Goal: Task Accomplishment & Management: Use online tool/utility

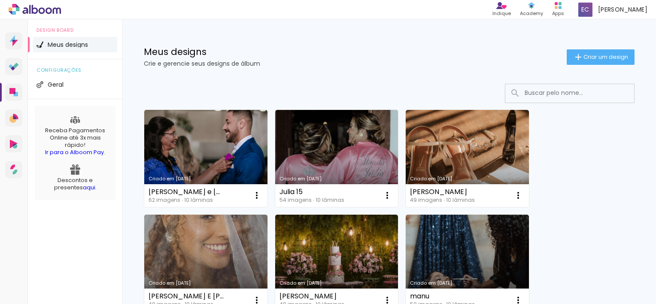
click at [304, 50] on h1 "Meus designs" at bounding box center [355, 51] width 423 height 9
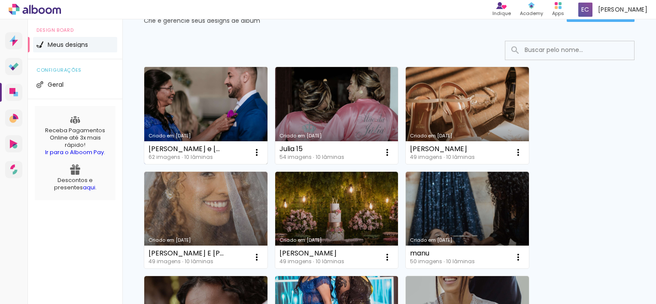
click at [193, 98] on link "Criado em [DATE]" at bounding box center [205, 115] width 123 height 97
click at [0, 0] on neon-animated-pages "Confirmar Cancelar" at bounding box center [0, 0] width 0 height 0
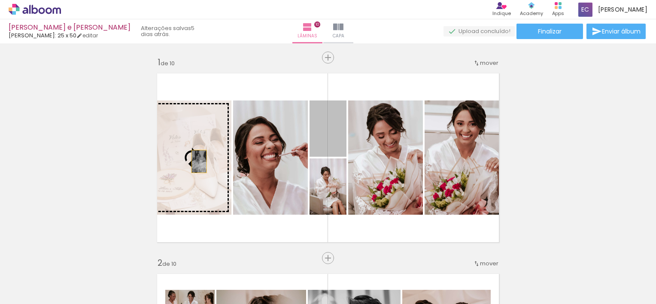
drag, startPoint x: 330, startPoint y: 136, endPoint x: 196, endPoint y: 161, distance: 136.9
click at [0, 0] on slot at bounding box center [0, 0] width 0 height 0
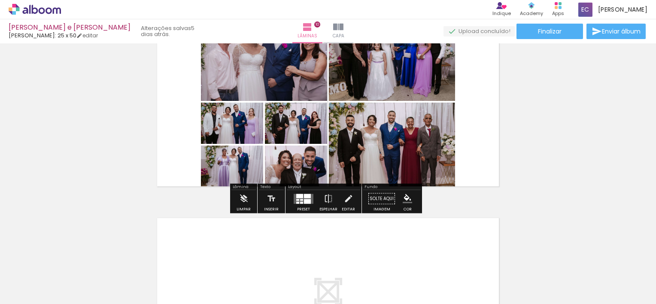
scroll to position [1804, 0]
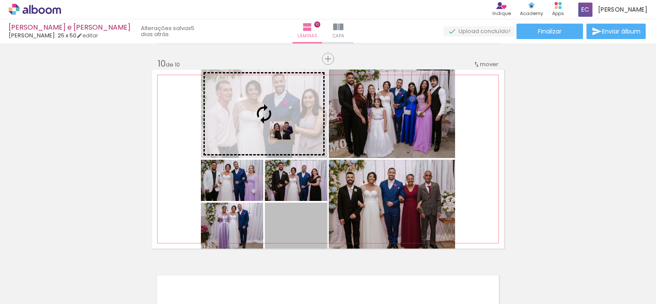
drag, startPoint x: 316, startPoint y: 231, endPoint x: 279, endPoint y: 131, distance: 106.9
click at [0, 0] on slot at bounding box center [0, 0] width 0 height 0
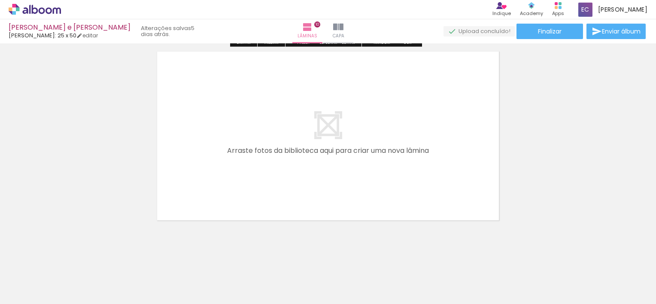
scroll to position [2032, 0]
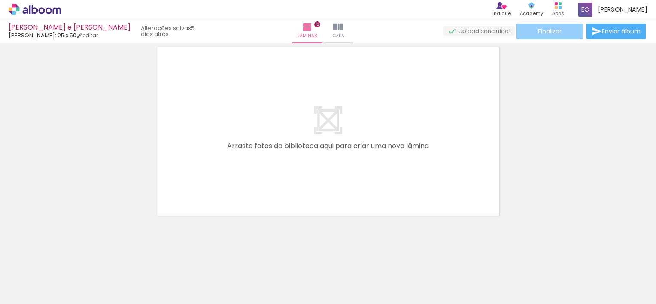
click at [566, 30] on paper-button "Finalizar" at bounding box center [550, 31] width 67 height 15
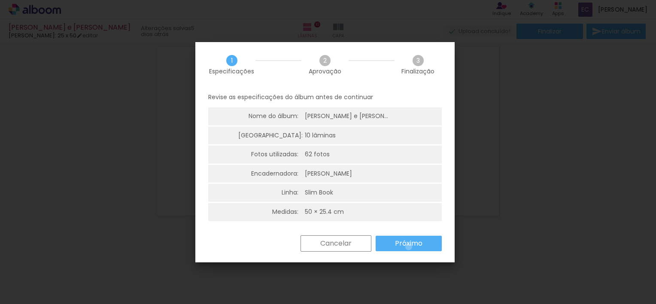
click at [0, 0] on slot "Próximo" at bounding box center [0, 0] width 0 height 0
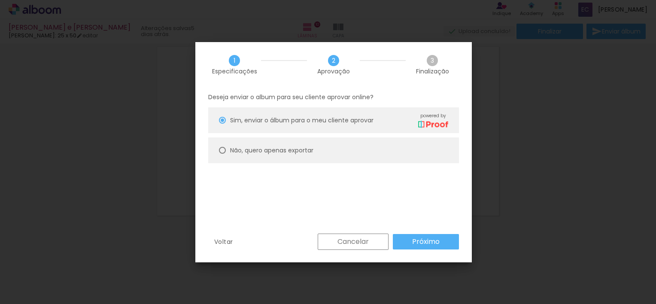
click at [0, 0] on paper-radio-button "Não, quero apenas exportar" at bounding box center [0, 0] width 0 height 0
type paper-radio-button "on"
click at [0, 0] on paper-button "Próximo" at bounding box center [0, 0] width 0 height 0
type input "Alta, 300 DPI"
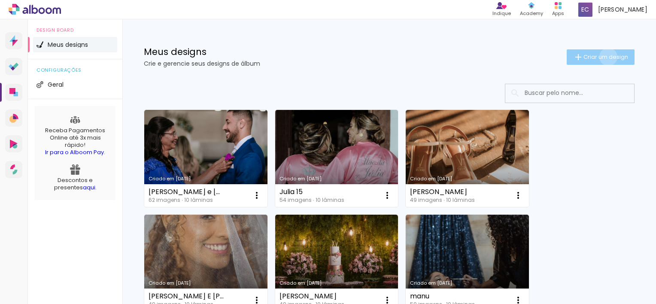
click at [600, 58] on span "Criar um design" at bounding box center [606, 57] width 45 height 6
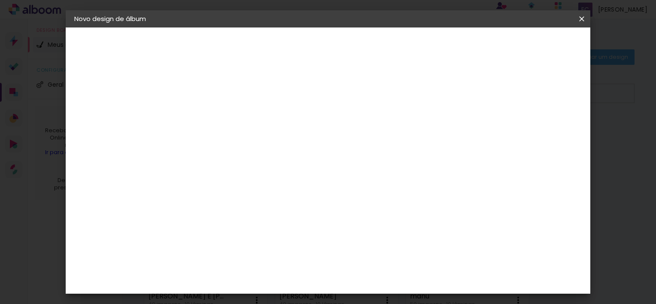
click at [215, 120] on input at bounding box center [215, 115] width 0 height 13
type input "[PERSON_NAME] e [PERSON_NAME]"
type paper-input "[PERSON_NAME] e [PERSON_NAME]"
click at [0, 0] on slot "Avançar" at bounding box center [0, 0] width 0 height 0
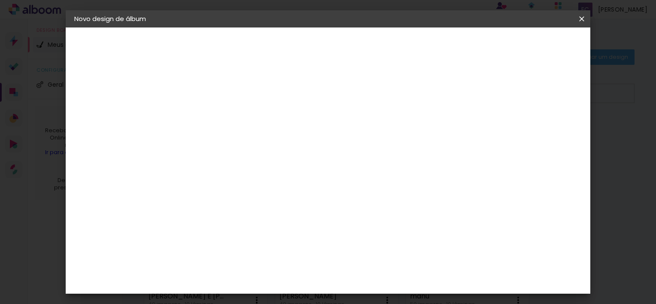
click at [266, 288] on div "[PERSON_NAME]" at bounding box center [237, 291] width 57 height 7
click at [375, 41] on paper-button "Avançar" at bounding box center [354, 45] width 42 height 15
click at [248, 143] on input "text" at bounding box center [231, 149] width 33 height 13
click at [371, 161] on paper-item "Slim Book" at bounding box center [384, 159] width 172 height 17
type input "Slim Book"
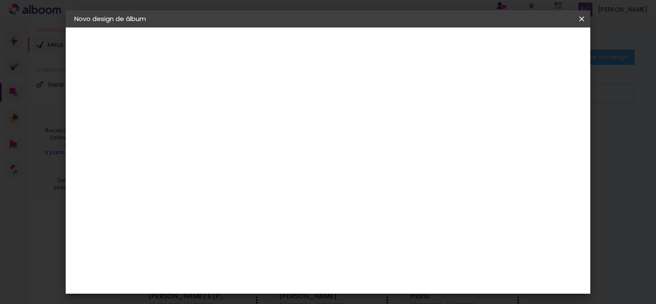
scroll to position [86, 0]
click at [273, 149] on span "24 x 60" at bounding box center [253, 157] width 40 height 18
click at [0, 0] on slot "Avançar" at bounding box center [0, 0] width 0 height 0
click at [476, 46] on span "Iniciar design" at bounding box center [456, 46] width 39 height 6
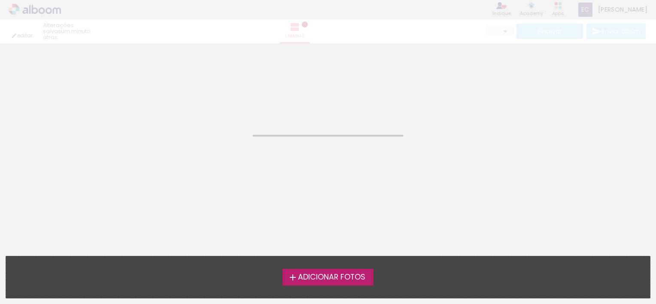
click at [350, 274] on span "Adicionar Fotos" at bounding box center [331, 278] width 67 height 8
click at [0, 0] on input "file" at bounding box center [0, 0] width 0 height 0
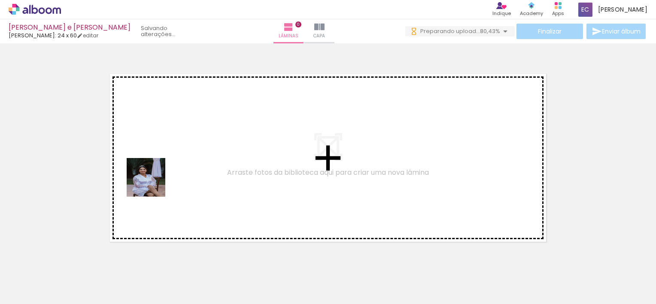
drag, startPoint x: 158, startPoint y: 198, endPoint x: 150, endPoint y: 201, distance: 8.3
click at [151, 183] on quentale-workspace at bounding box center [328, 152] width 656 height 304
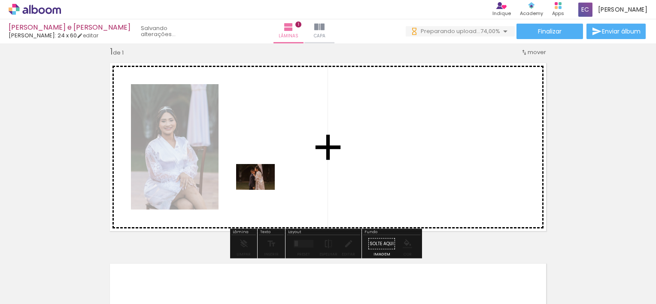
drag, startPoint x: 144, startPoint y: 278, endPoint x: 262, endPoint y: 190, distance: 147.0
click at [262, 190] on quentale-workspace at bounding box center [328, 152] width 656 height 304
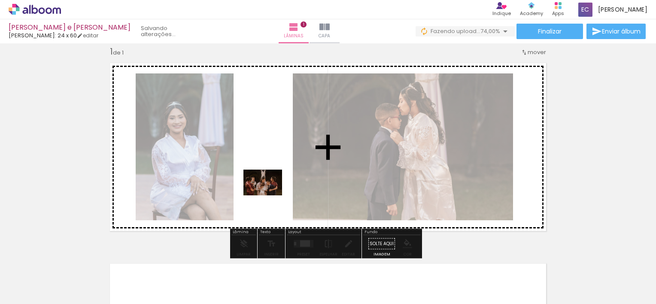
drag, startPoint x: 189, startPoint y: 270, endPoint x: 270, endPoint y: 195, distance: 110.0
click at [270, 195] on quentale-workspace at bounding box center [328, 152] width 656 height 304
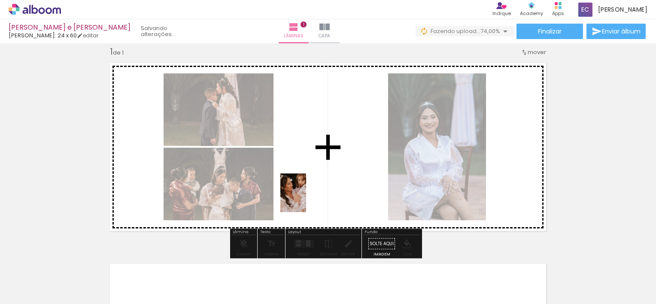
drag, startPoint x: 235, startPoint y: 283, endPoint x: 313, endPoint y: 192, distance: 119.7
click at [313, 192] on quentale-workspace at bounding box center [328, 152] width 656 height 304
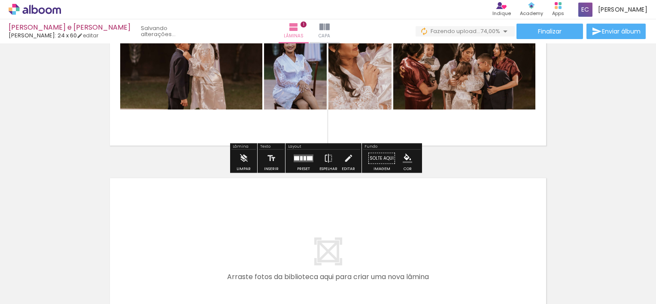
scroll to position [97, 0]
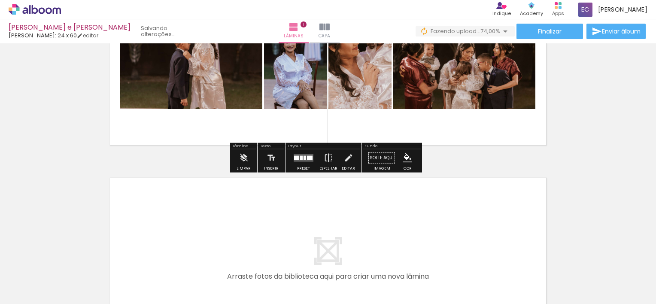
click at [304, 155] on quentale-layouter at bounding box center [304, 158] width 20 height 8
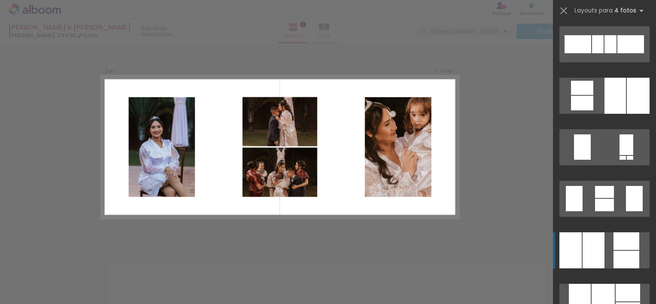
scroll to position [601, 0]
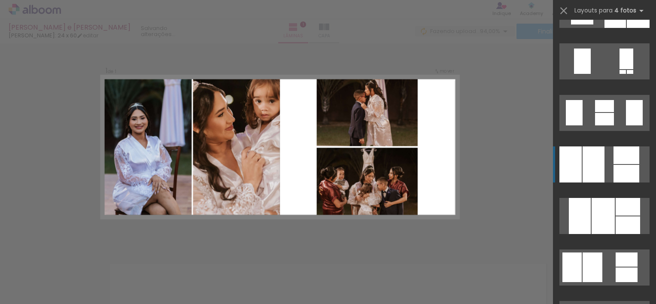
click at [589, 166] on div at bounding box center [594, 164] width 22 height 36
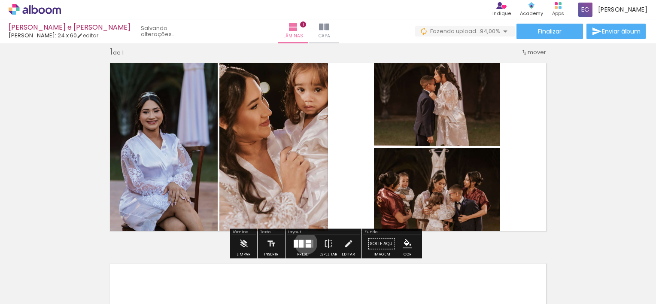
click at [306, 243] on div at bounding box center [309, 241] width 6 height 3
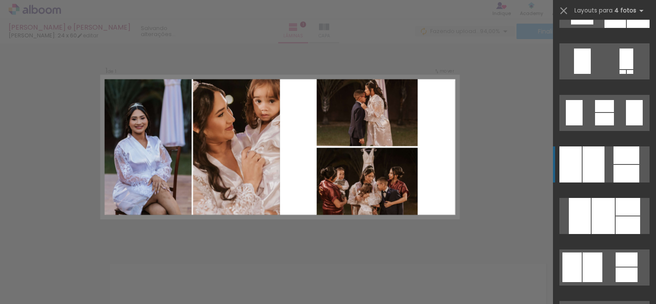
scroll to position [721, 0]
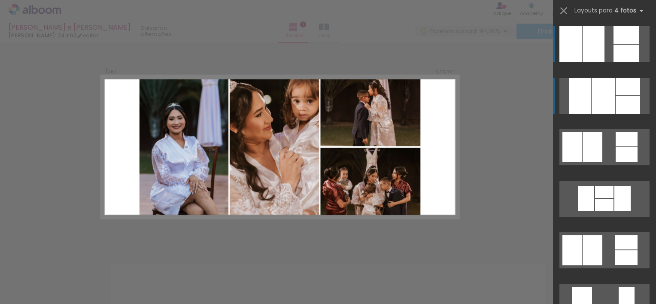
click at [600, 100] on div at bounding box center [603, 96] width 23 height 36
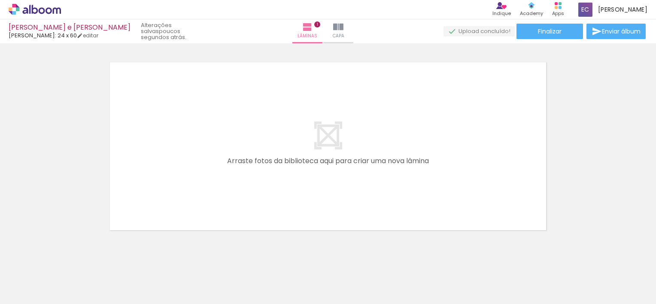
scroll to position [227, 0]
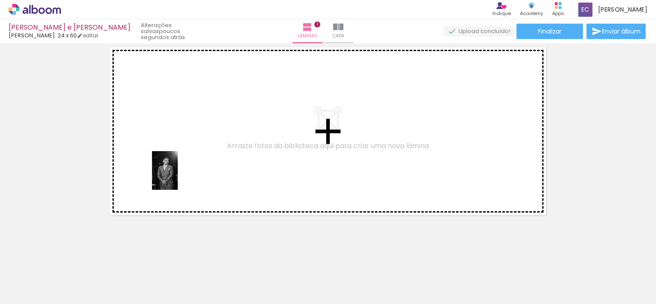
drag, startPoint x: 231, startPoint y: 274, endPoint x: 198, endPoint y: 195, distance: 86.8
click at [170, 164] on quentale-workspace at bounding box center [328, 152] width 656 height 304
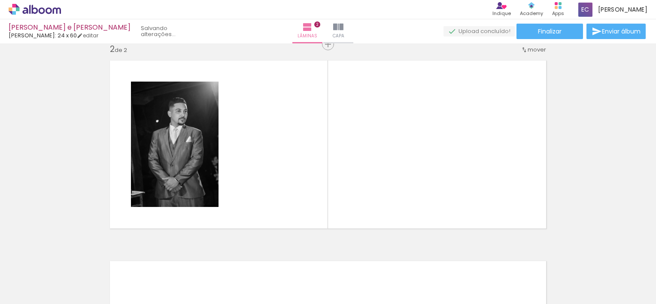
scroll to position [211, 0]
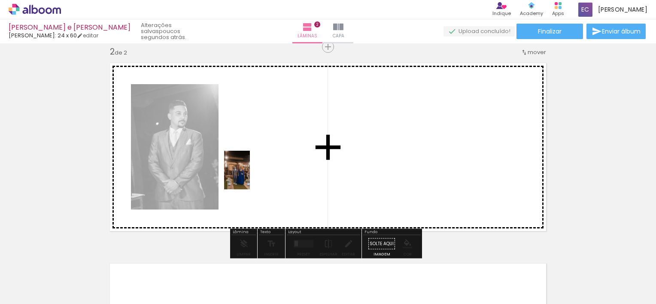
drag, startPoint x: 278, startPoint y: 279, endPoint x: 249, endPoint y: 174, distance: 108.5
click at [249, 174] on quentale-workspace at bounding box center [328, 152] width 656 height 304
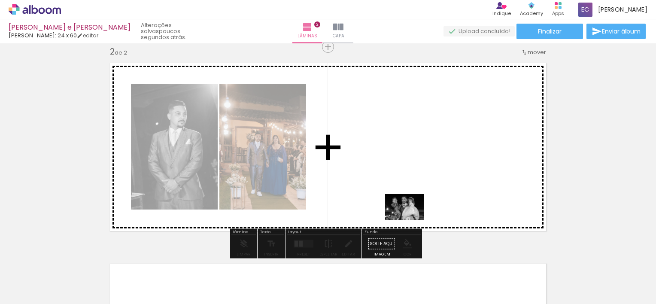
drag, startPoint x: 334, startPoint y: 279, endPoint x: 412, endPoint y: 218, distance: 99.7
click at [412, 218] on quentale-workspace at bounding box center [328, 152] width 656 height 304
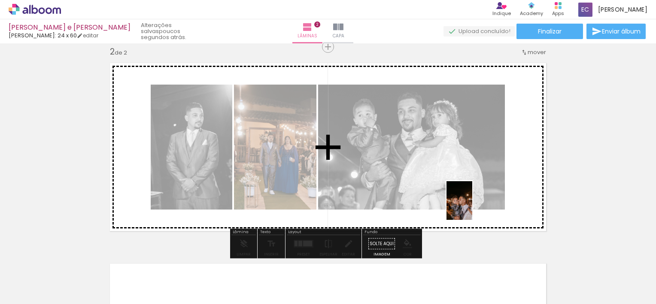
drag, startPoint x: 430, startPoint y: 286, endPoint x: 472, endPoint y: 207, distance: 90.5
click at [472, 207] on quentale-workspace at bounding box center [328, 152] width 656 height 304
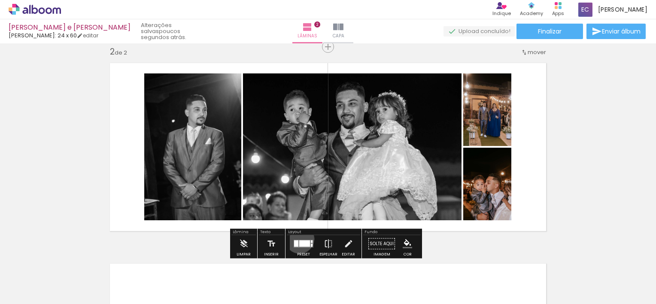
click at [297, 238] on div at bounding box center [303, 243] width 23 height 17
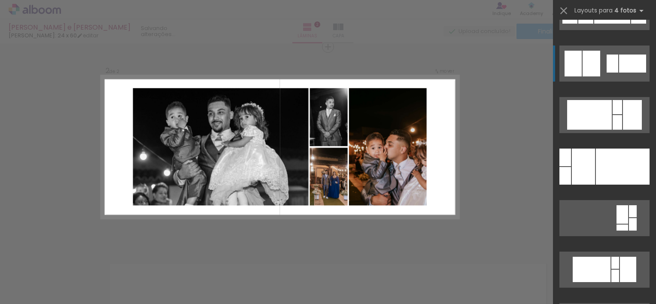
scroll to position [859, 0]
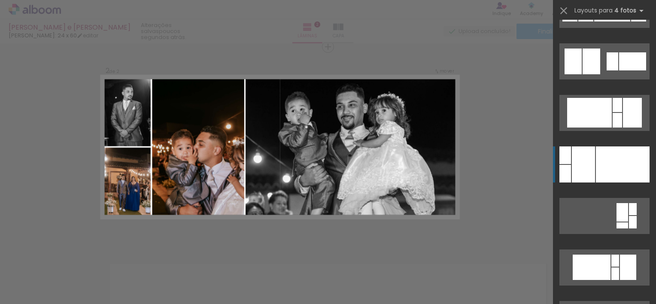
click at [591, 158] on div at bounding box center [583, 164] width 23 height 36
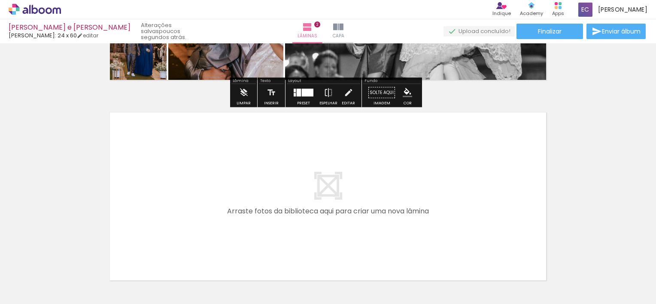
scroll to position [383, 0]
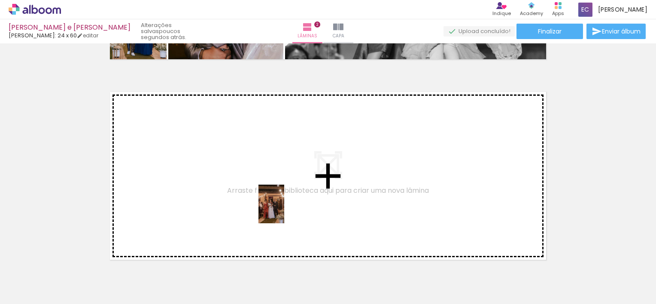
drag, startPoint x: 475, startPoint y: 283, endPoint x: 284, endPoint y: 210, distance: 204.8
click at [284, 210] on quentale-workspace at bounding box center [328, 152] width 656 height 304
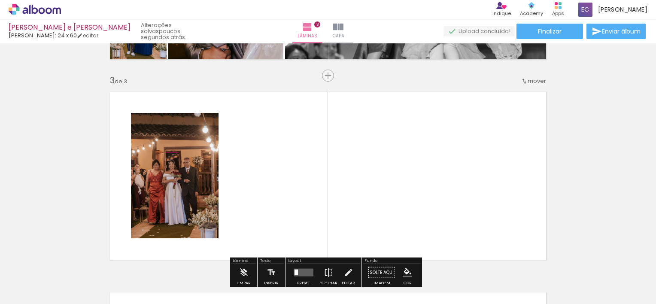
scroll to position [412, 0]
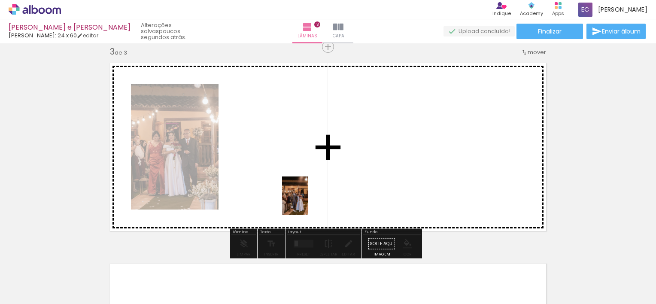
drag, startPoint x: 509, startPoint y: 285, endPoint x: 304, endPoint y: 200, distance: 221.8
click at [305, 201] on quentale-workspace at bounding box center [328, 152] width 656 height 304
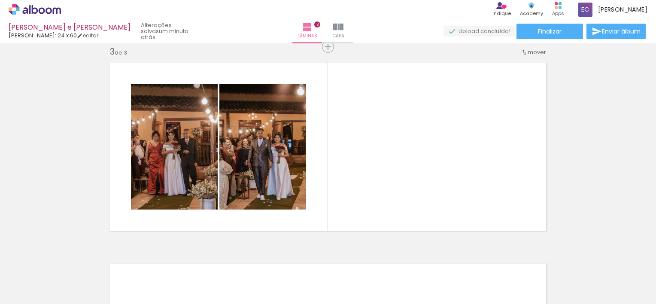
scroll to position [0, 251]
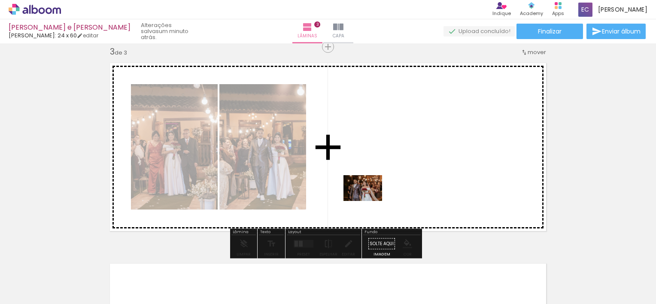
drag, startPoint x: 177, startPoint y: 278, endPoint x: 369, endPoint y: 201, distance: 207.7
click at [369, 201] on quentale-workspace at bounding box center [328, 152] width 656 height 304
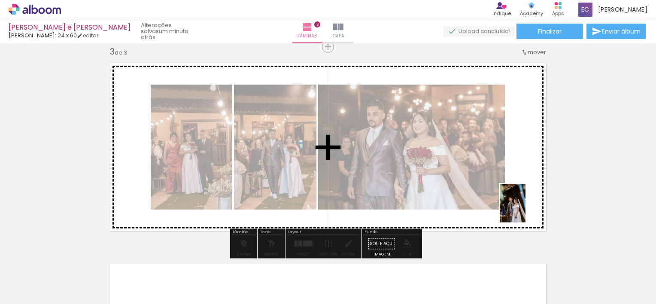
drag, startPoint x: 366, startPoint y: 275, endPoint x: 526, endPoint y: 210, distance: 172.2
click at [526, 210] on quentale-workspace at bounding box center [328, 152] width 656 height 304
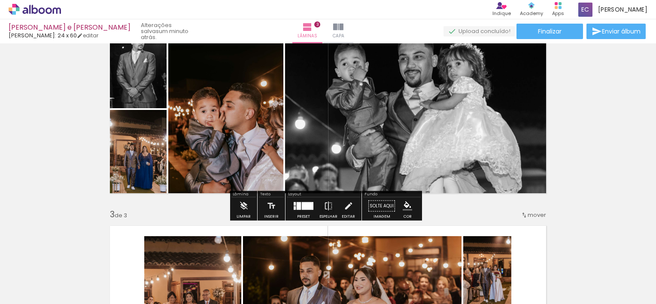
scroll to position [197, 0]
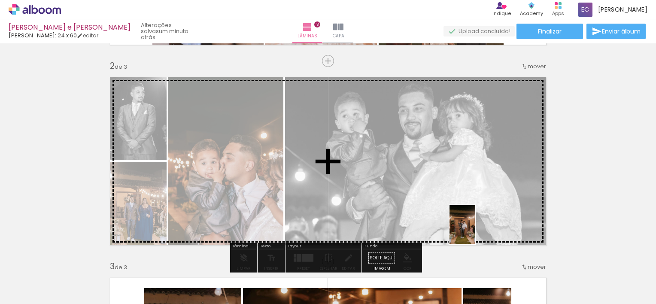
drag, startPoint x: 509, startPoint y: 282, endPoint x: 475, endPoint y: 231, distance: 61.3
click at [475, 231] on quentale-workspace at bounding box center [328, 152] width 656 height 304
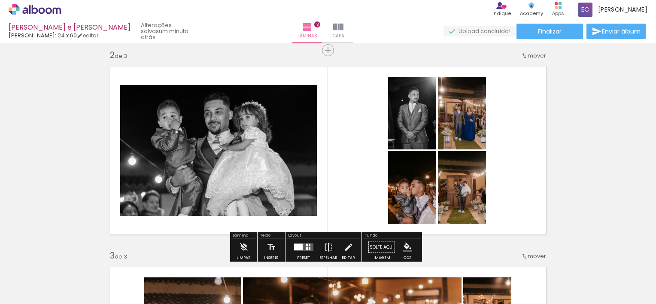
scroll to position [240, 0]
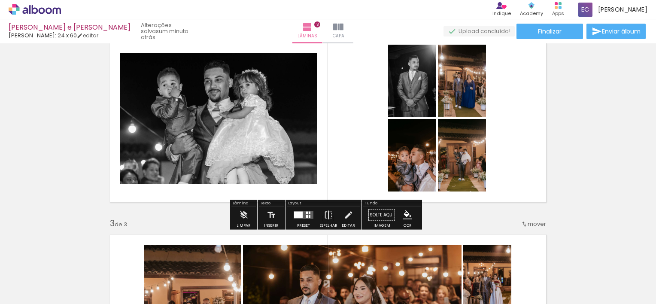
click at [302, 217] on quentale-layouter at bounding box center [304, 215] width 20 height 8
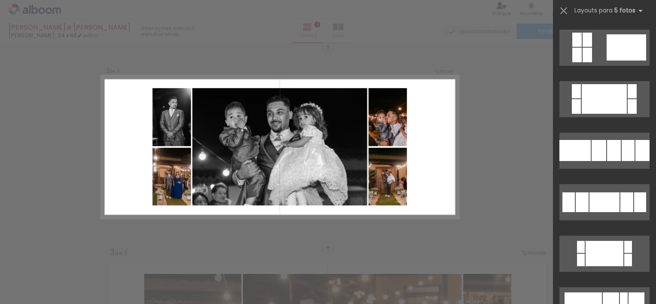
scroll to position [687, 0]
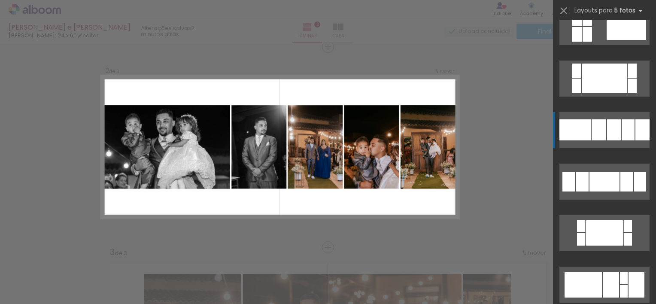
click at [600, 125] on div at bounding box center [599, 129] width 15 height 21
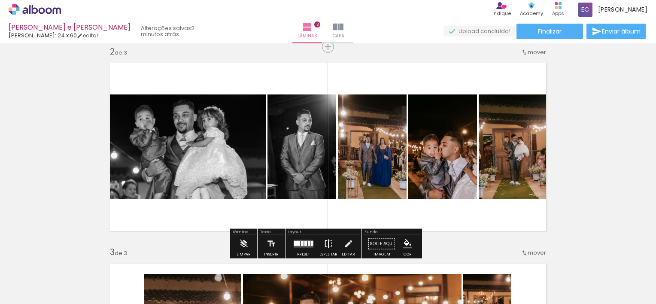
click at [327, 242] on iron-icon at bounding box center [328, 243] width 9 height 17
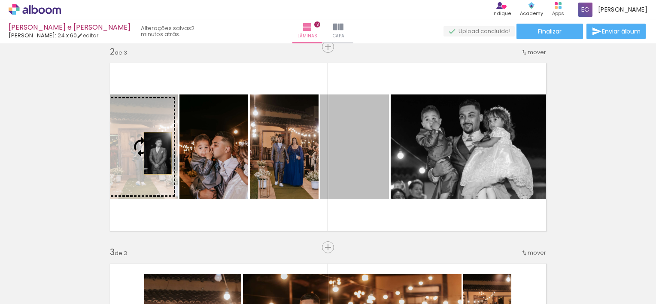
drag, startPoint x: 353, startPoint y: 174, endPoint x: 153, endPoint y: 152, distance: 201.3
click at [0, 0] on slot at bounding box center [0, 0] width 0 height 0
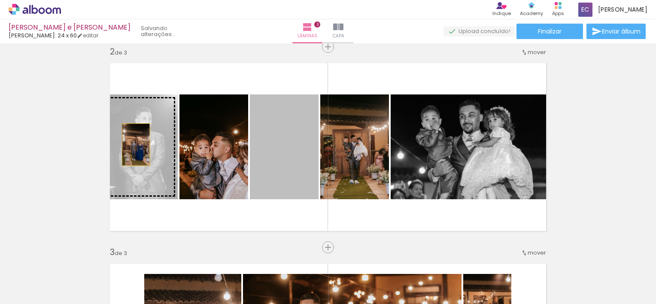
drag, startPoint x: 292, startPoint y: 169, endPoint x: 132, endPoint y: 144, distance: 161.3
click at [0, 0] on slot at bounding box center [0, 0] width 0 height 0
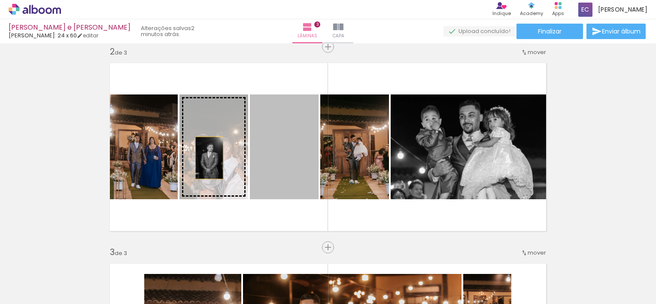
drag, startPoint x: 275, startPoint y: 162, endPoint x: 206, endPoint y: 158, distance: 69.3
click at [0, 0] on slot at bounding box center [0, 0] width 0 height 0
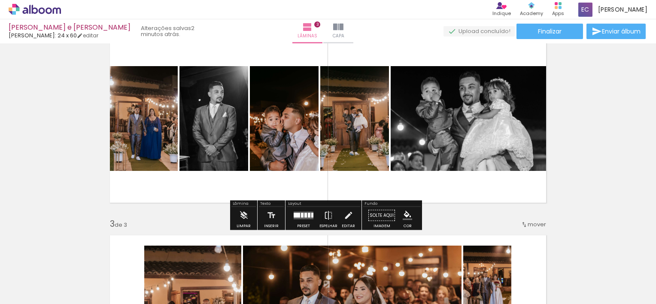
scroll to position [254, 0]
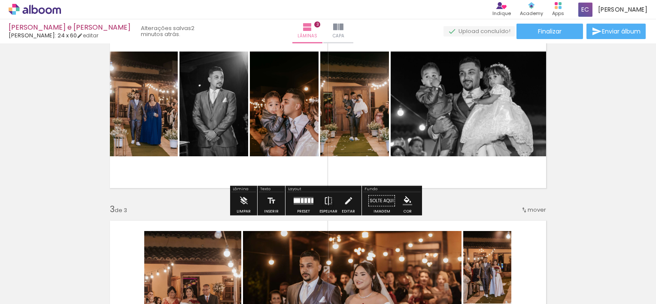
click at [305, 196] on div at bounding box center [303, 200] width 23 height 17
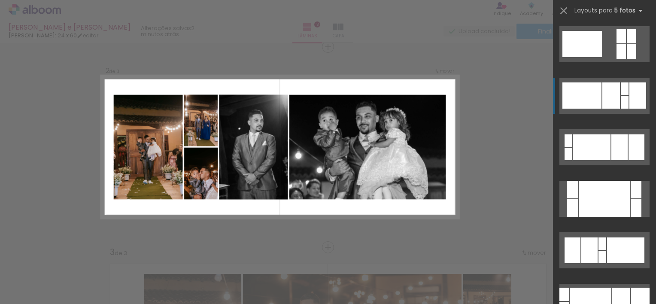
scroll to position [43, 0]
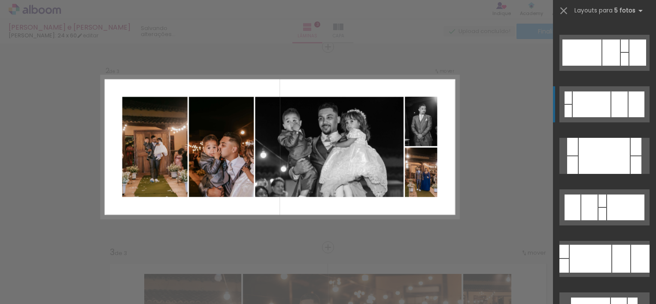
click at [591, 100] on div at bounding box center [592, 104] width 38 height 26
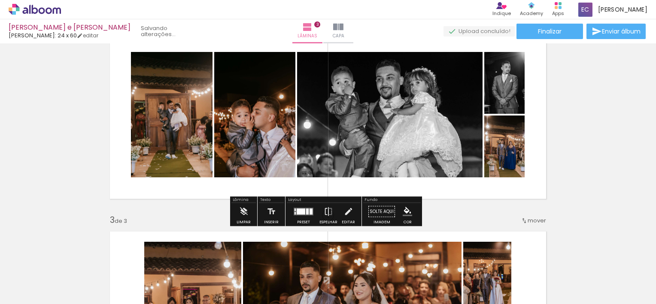
scroll to position [254, 0]
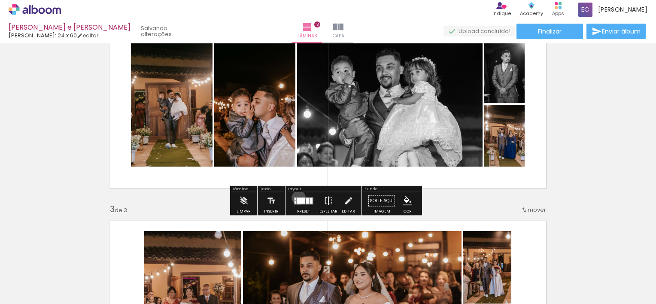
click at [297, 198] on div at bounding box center [301, 201] width 9 height 6
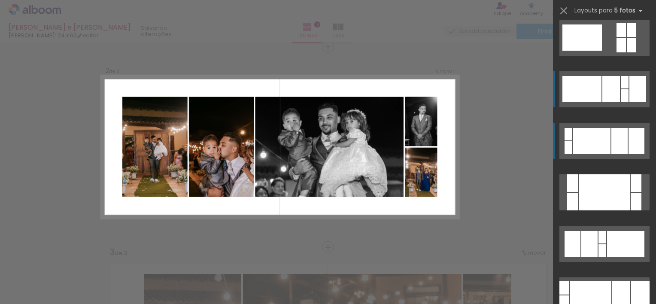
scroll to position [0, 0]
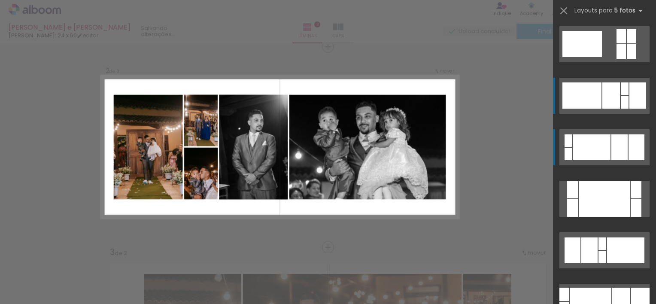
click at [603, 94] on div at bounding box center [612, 95] width 18 height 26
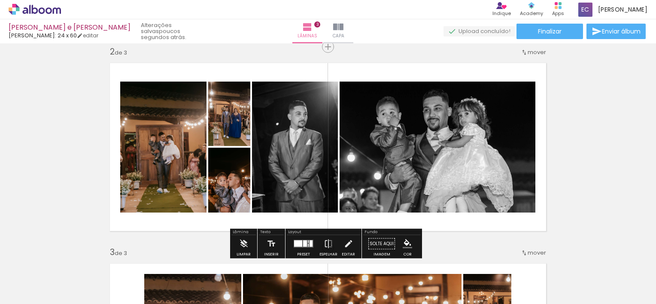
click at [282, 155] on quentale-photo at bounding box center [295, 147] width 86 height 131
click at [299, 240] on div at bounding box center [298, 243] width 8 height 6
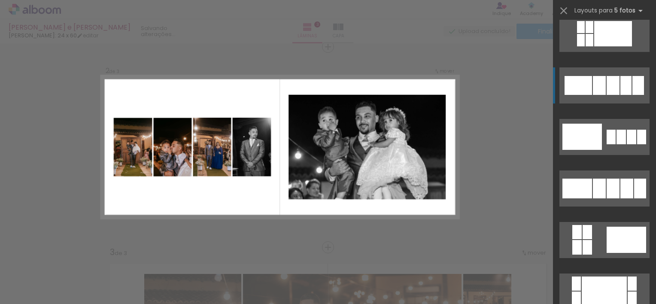
scroll to position [515, 0]
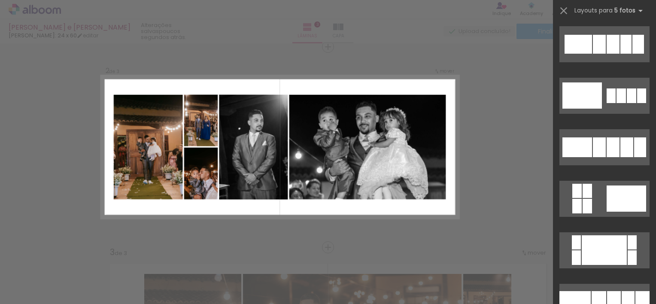
click at [594, 116] on div at bounding box center [604, 97] width 103 height 52
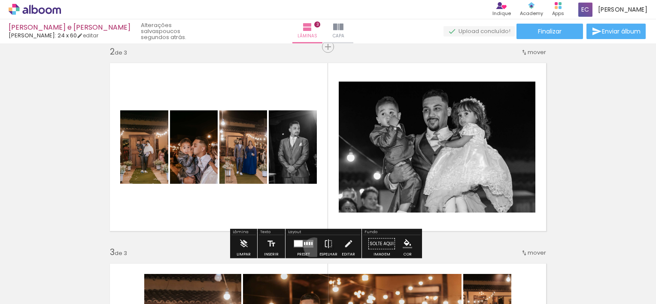
click at [312, 247] on div at bounding box center [303, 243] width 23 height 17
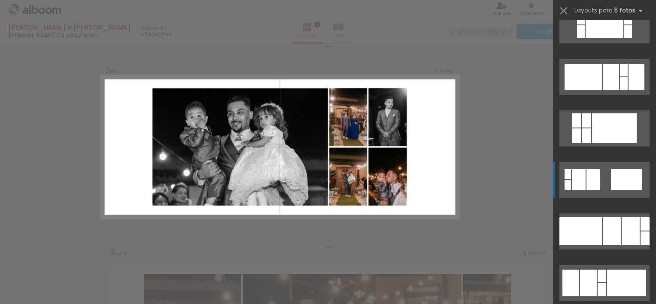
scroll to position [910, 0]
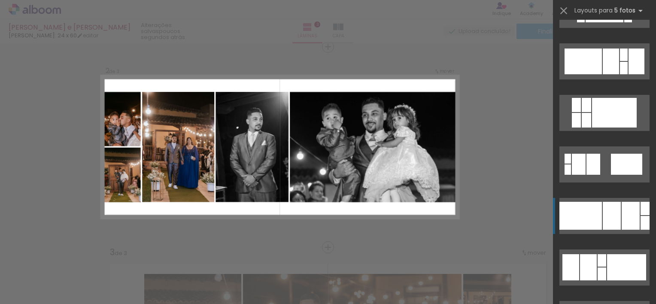
click at [615, 216] on div at bounding box center [612, 216] width 18 height 28
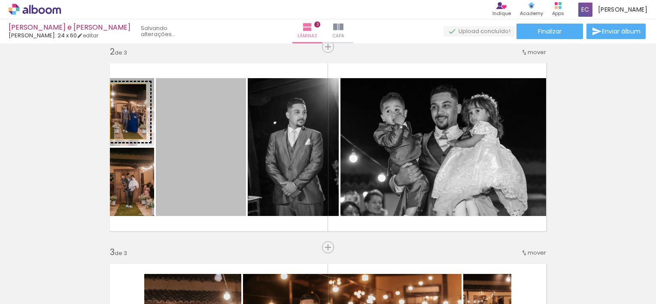
drag, startPoint x: 203, startPoint y: 164, endPoint x: 130, endPoint y: 113, distance: 90.0
click at [0, 0] on slot at bounding box center [0, 0] width 0 height 0
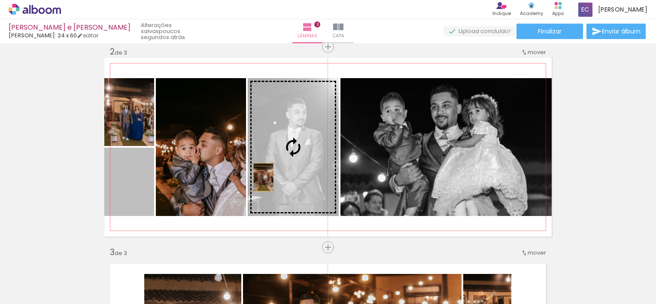
drag, startPoint x: 132, startPoint y: 198, endPoint x: 281, endPoint y: 176, distance: 151.1
click at [0, 0] on slot at bounding box center [0, 0] width 0 height 0
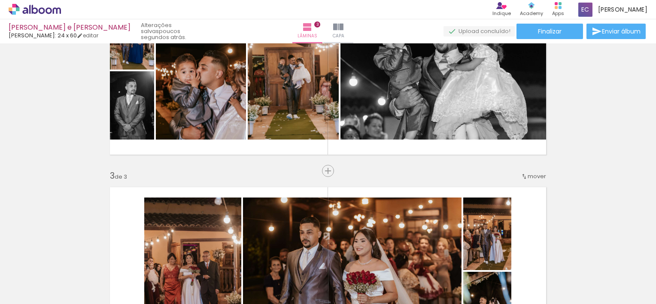
scroll to position [297, 0]
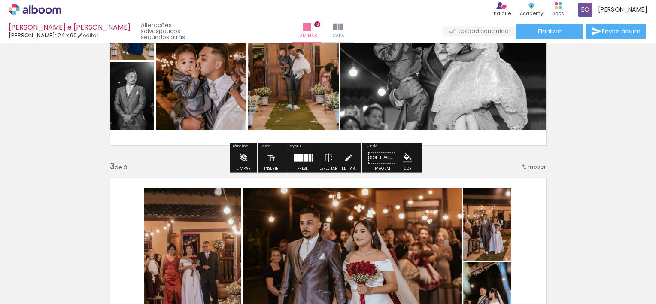
click at [299, 153] on div at bounding box center [303, 157] width 23 height 17
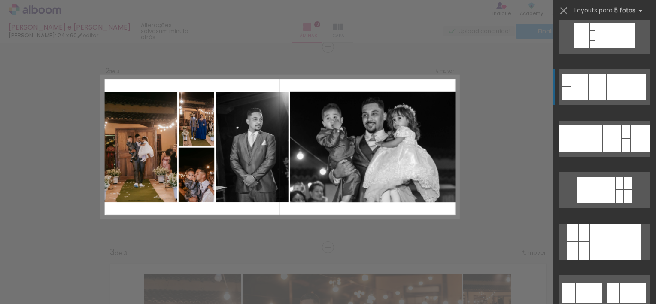
scroll to position [1855, 0]
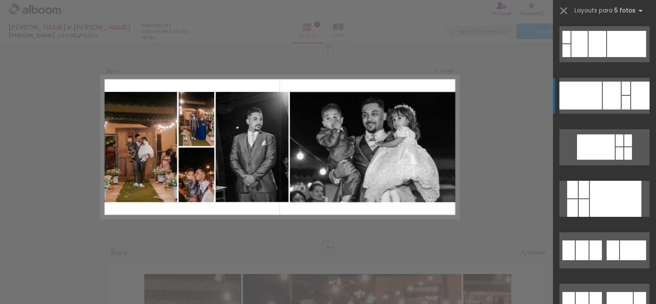
click at [607, 94] on div at bounding box center [612, 96] width 18 height 28
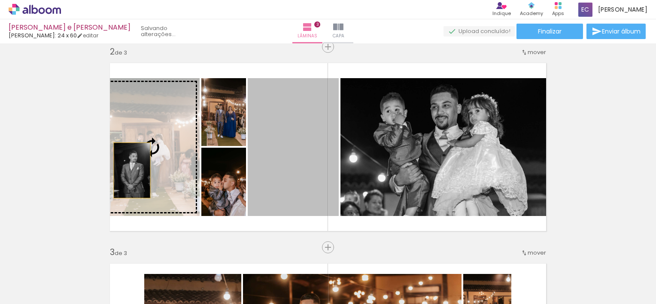
drag, startPoint x: 294, startPoint y: 179, endPoint x: 137, endPoint y: 161, distance: 157.3
click at [0, 0] on slot at bounding box center [0, 0] width 0 height 0
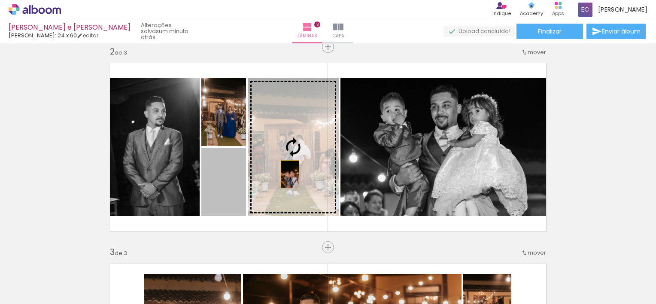
drag, startPoint x: 222, startPoint y: 187, endPoint x: 292, endPoint y: 172, distance: 70.9
click at [0, 0] on slot at bounding box center [0, 0] width 0 height 0
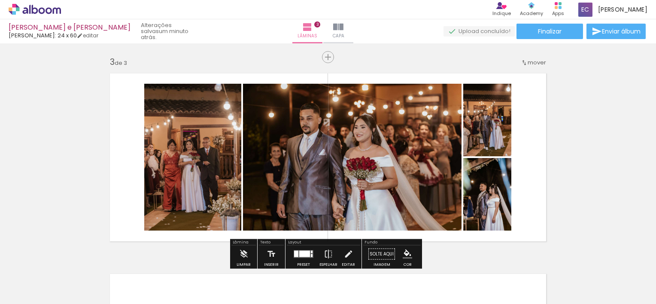
scroll to position [426, 0]
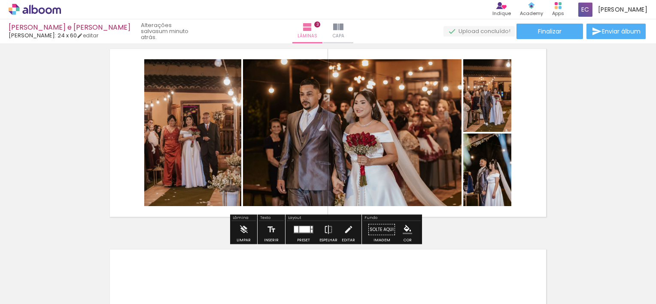
click at [299, 227] on div at bounding box center [304, 229] width 11 height 6
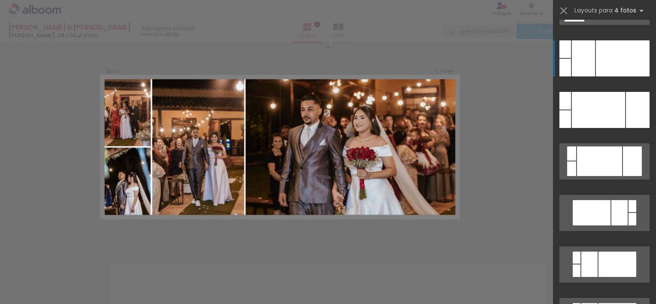
scroll to position [258, 0]
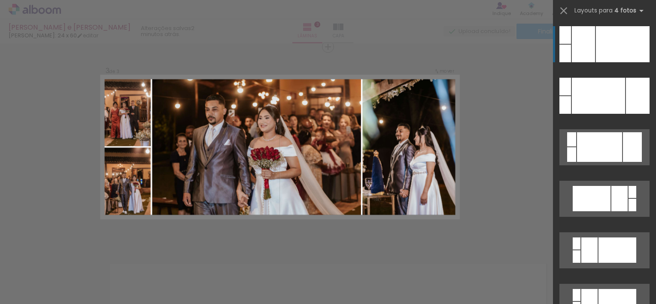
click at [601, 82] on div at bounding box center [598, 96] width 53 height 36
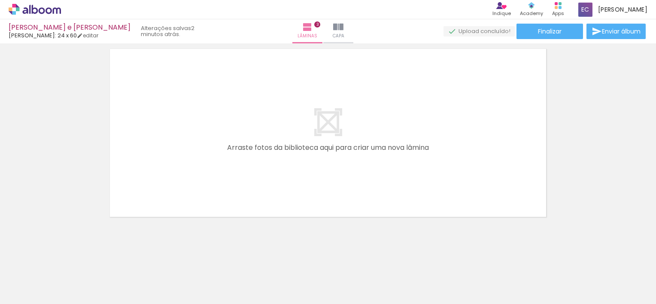
scroll to position [0, 489]
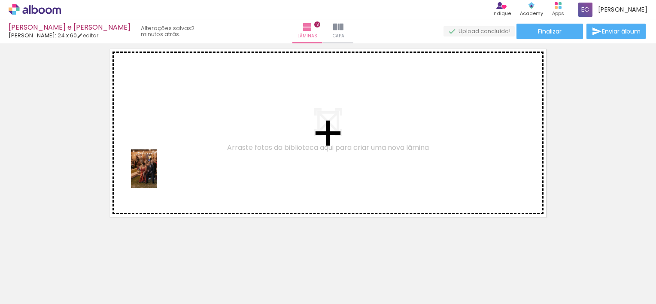
drag, startPoint x: 177, startPoint y: 273, endPoint x: 153, endPoint y: 170, distance: 105.7
click at [153, 170] on quentale-workspace at bounding box center [328, 152] width 656 height 304
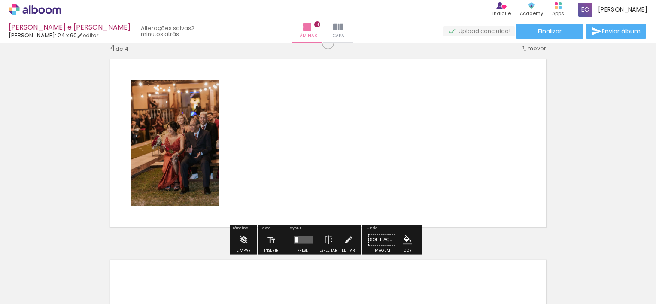
scroll to position [612, 0]
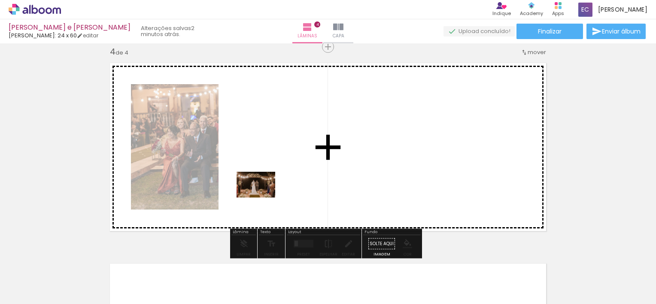
drag, startPoint x: 229, startPoint y: 265, endPoint x: 264, endPoint y: 198, distance: 75.3
click at [262, 198] on quentale-workspace at bounding box center [328, 152] width 656 height 304
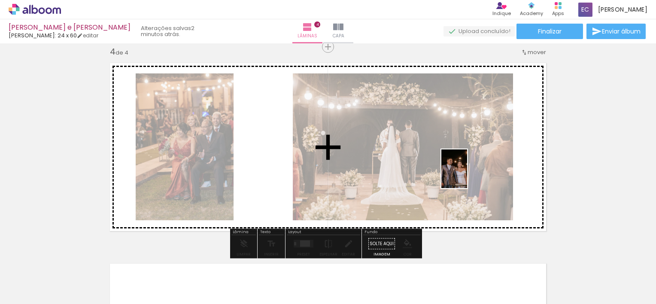
drag, startPoint x: 324, startPoint y: 274, endPoint x: 467, endPoint y: 175, distance: 173.8
click at [467, 175] on quentale-workspace at bounding box center [328, 152] width 656 height 304
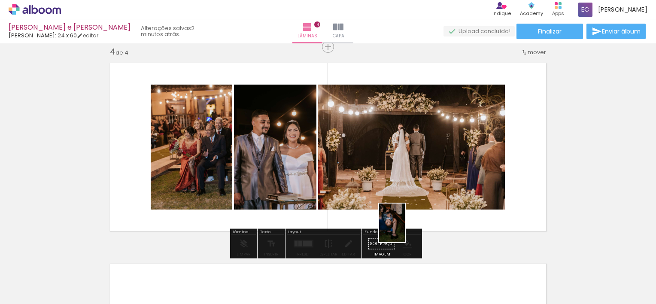
drag, startPoint x: 374, startPoint y: 282, endPoint x: 407, endPoint y: 228, distance: 63.2
click at [405, 229] on quentale-workspace at bounding box center [328, 152] width 656 height 304
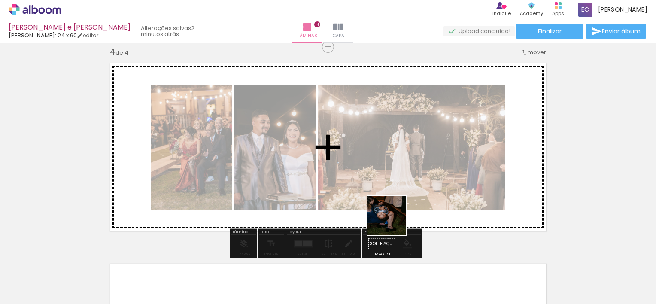
drag, startPoint x: 369, startPoint y: 277, endPoint x: 411, endPoint y: 193, distance: 93.9
click at [411, 193] on quentale-workspace at bounding box center [328, 152] width 656 height 304
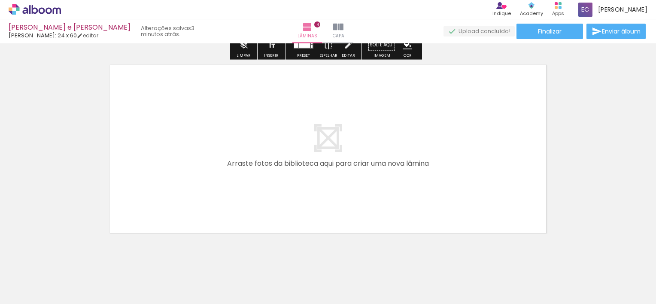
scroll to position [827, 0]
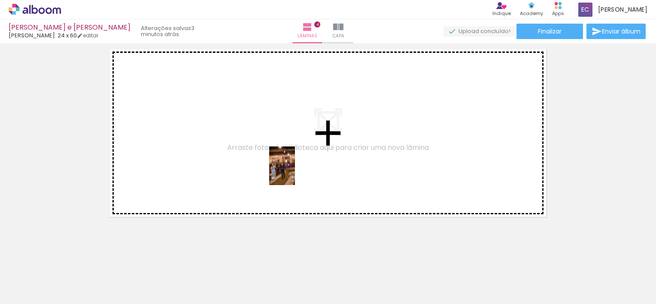
drag, startPoint x: 419, startPoint y: 282, endPoint x: 366, endPoint y: 210, distance: 89.3
click at [252, 146] on quentale-workspace at bounding box center [328, 152] width 656 height 304
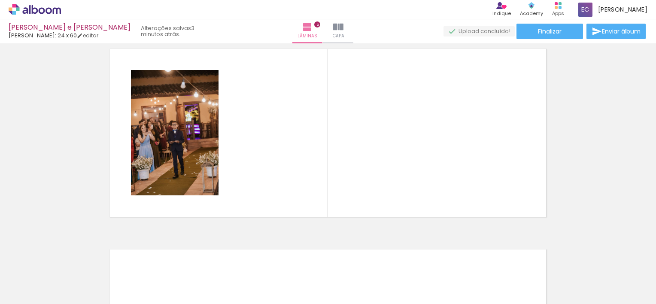
scroll to position [813, 0]
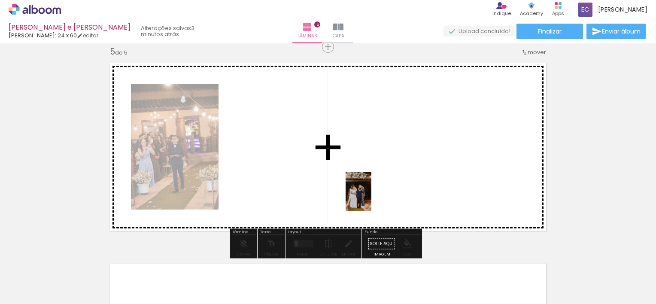
drag, startPoint x: 457, startPoint y: 275, endPoint x: 366, endPoint y: 195, distance: 121.4
click at [366, 195] on quentale-workspace at bounding box center [328, 152] width 656 height 304
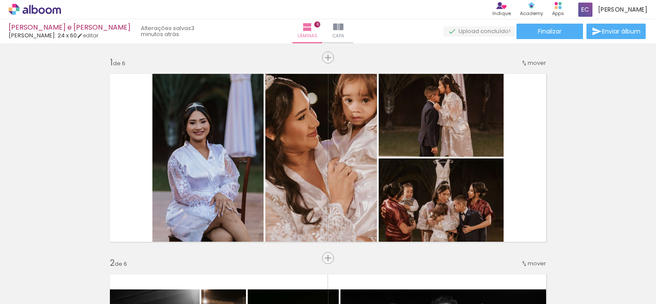
drag, startPoint x: 0, startPoint y: 0, endPoint x: 440, endPoint y: 213, distance: 488.8
click at [419, 221] on quentale-workspace at bounding box center [328, 152] width 656 height 304
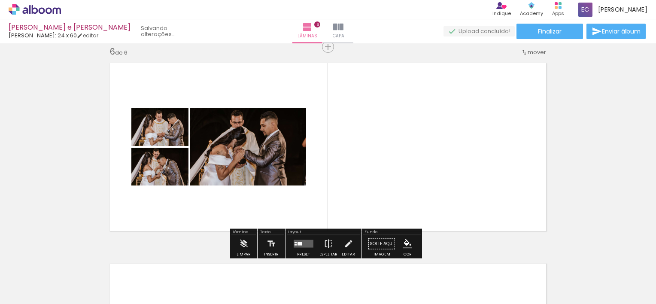
scroll to position [0, 798]
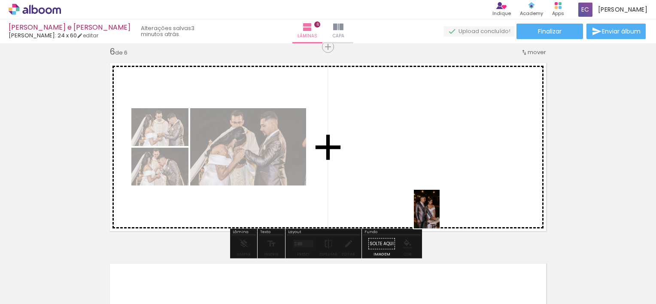
drag, startPoint x: 488, startPoint y: 282, endPoint x: 440, endPoint y: 216, distance: 82.0
click at [440, 216] on quentale-workspace at bounding box center [328, 152] width 656 height 304
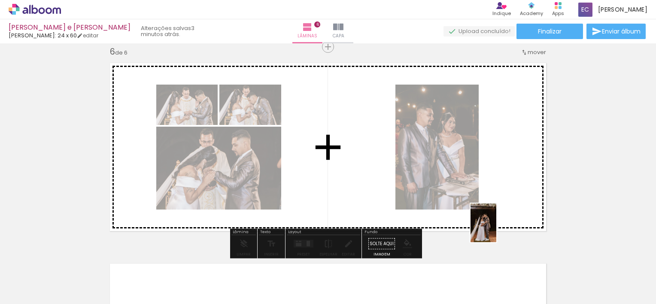
drag, startPoint x: 539, startPoint y: 282, endPoint x: 498, endPoint y: 218, distance: 76.1
click at [499, 218] on quentale-workspace at bounding box center [328, 152] width 656 height 304
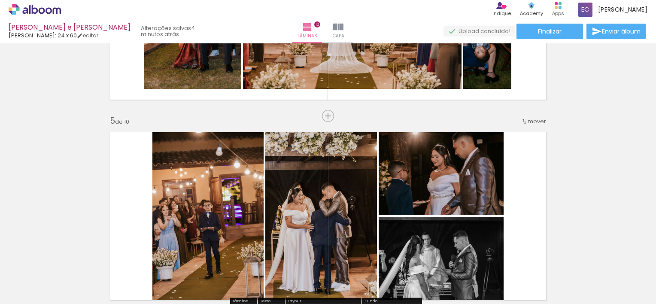
scroll to position [1002, 0]
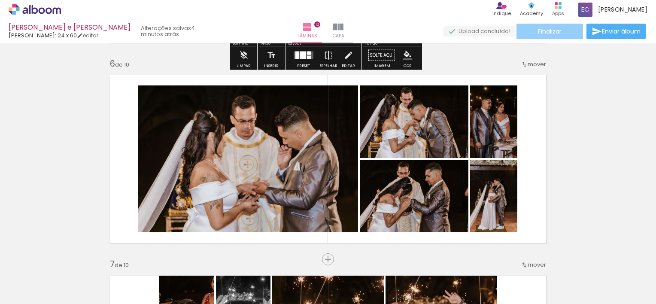
click at [528, 27] on paper-button "Finalizar" at bounding box center [550, 31] width 67 height 15
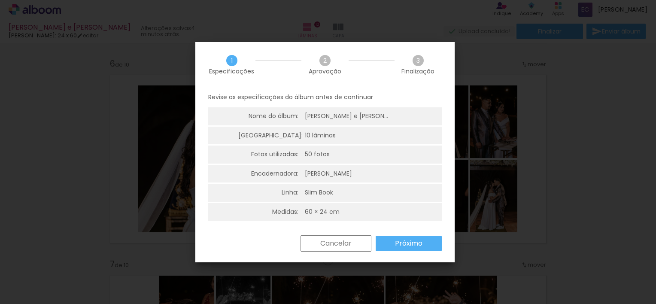
click at [0, 0] on slot "Próximo" at bounding box center [0, 0] width 0 height 0
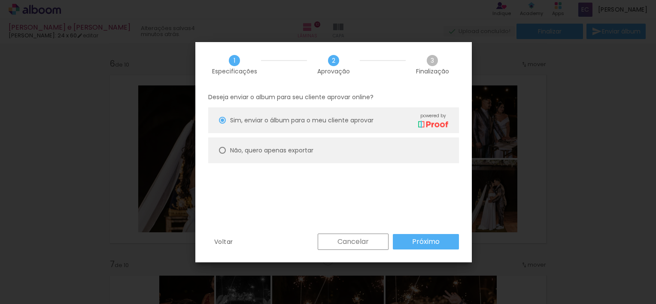
click at [0, 0] on slot "Não, quero apenas exportar" at bounding box center [0, 0] width 0 height 0
type paper-radio-button "on"
click at [0, 0] on slot "Próximo" at bounding box center [0, 0] width 0 height 0
type input "Alta, 300 DPI"
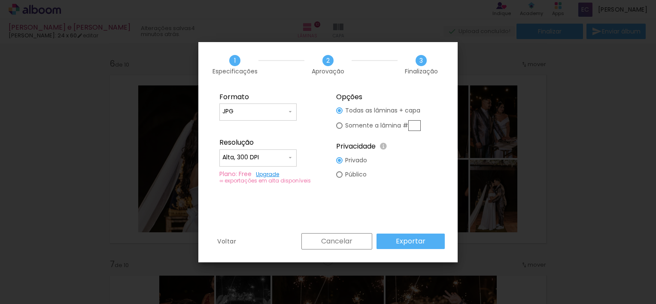
click at [0, 0] on slot "Exportar" at bounding box center [0, 0] width 0 height 0
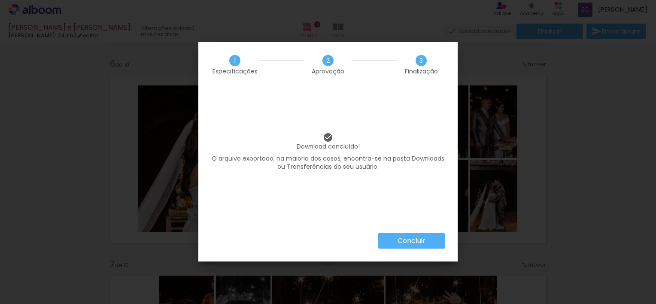
scroll to position [0, 1821]
click at [0, 0] on slot "Concluir" at bounding box center [0, 0] width 0 height 0
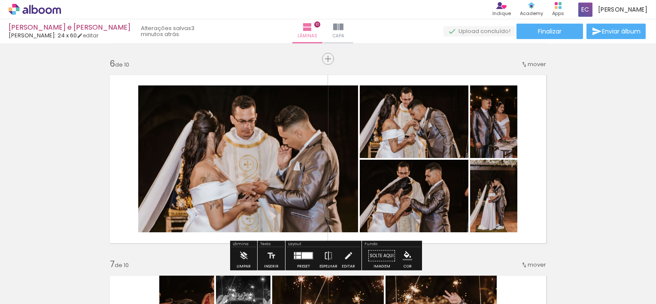
scroll to position [1517, 0]
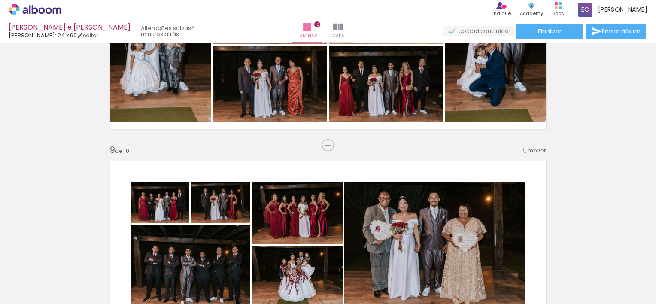
scroll to position [0, 1821]
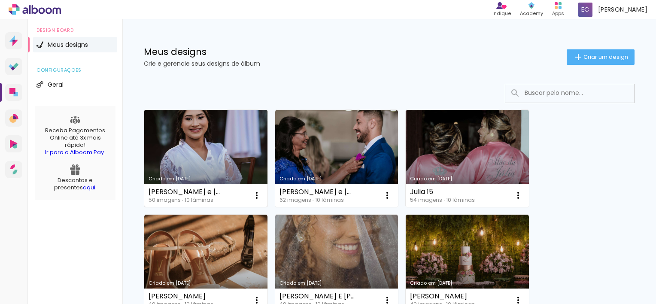
click at [234, 161] on link "Criado em [DATE]" at bounding box center [205, 158] width 123 height 97
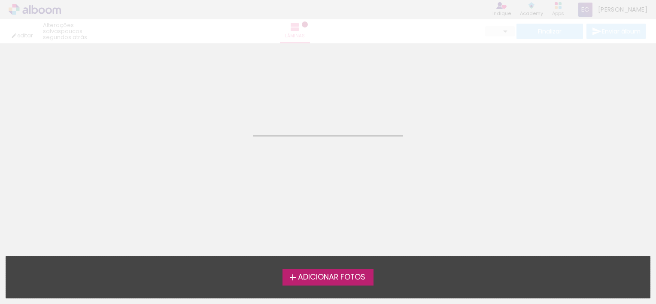
click at [234, 161] on neon-animated-pages "Confirmar Cancelar" at bounding box center [328, 173] width 656 height 261
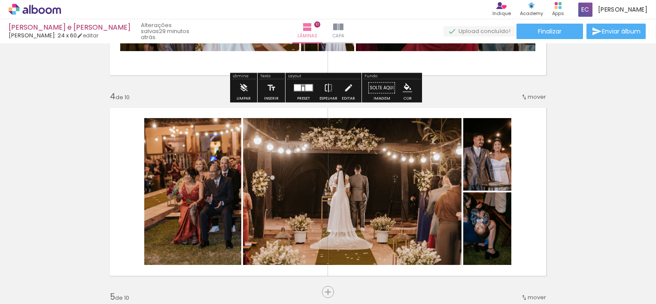
scroll to position [601, 0]
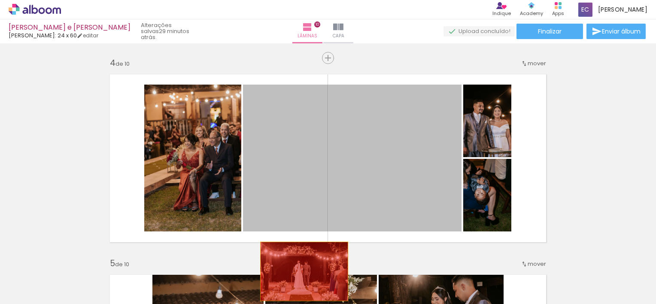
drag, startPoint x: 400, startPoint y: 174, endPoint x: 301, endPoint y: 271, distance: 138.8
click at [301, 271] on quentale-workspace at bounding box center [328, 152] width 656 height 304
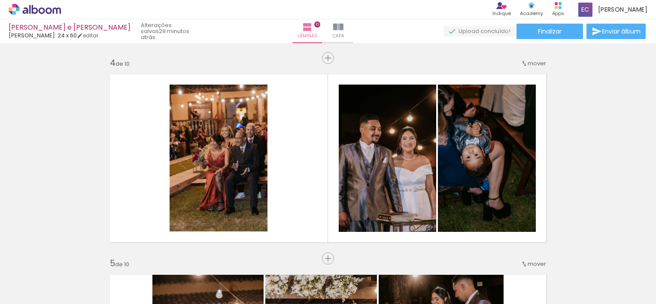
scroll to position [0, 435]
click at [260, 259] on iron-icon at bounding box center [257, 257] width 9 height 9
click at [0, 0] on span "Adicionar Fotos" at bounding box center [0, 0] width 0 height 0
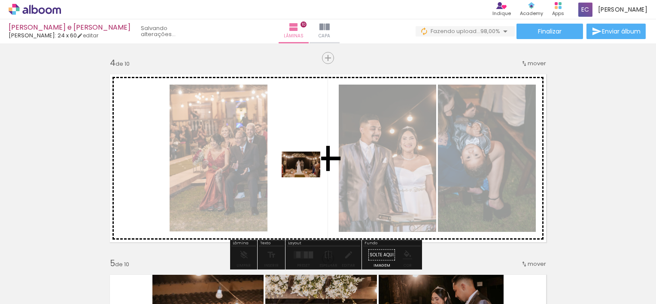
drag, startPoint x: 625, startPoint y: 276, endPoint x: 307, endPoint y: 177, distance: 332.4
click at [307, 177] on quentale-workspace at bounding box center [328, 152] width 656 height 304
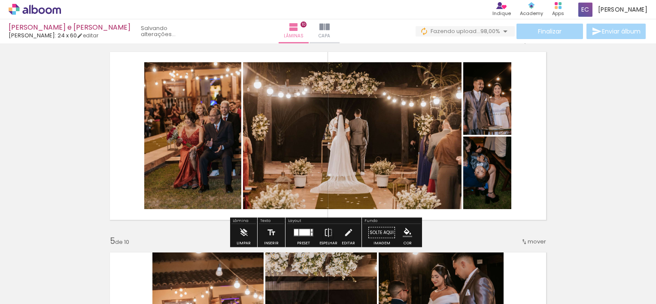
scroll to position [687, 0]
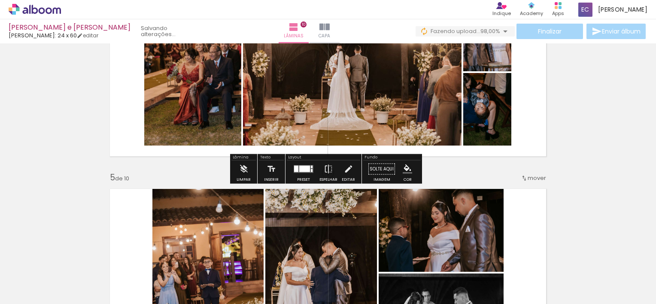
click at [302, 167] on div at bounding box center [304, 169] width 11 height 6
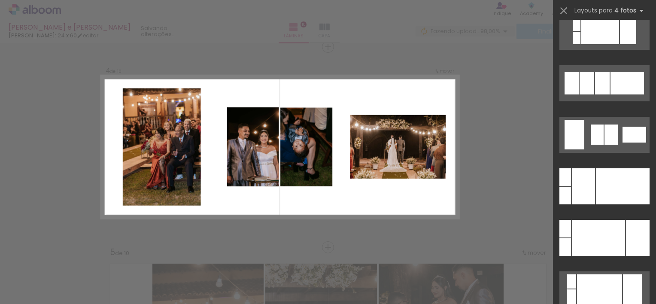
scroll to position [129, 0]
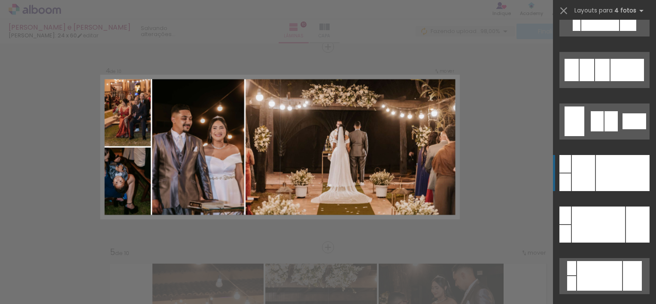
click at [608, 170] on div at bounding box center [623, 173] width 54 height 36
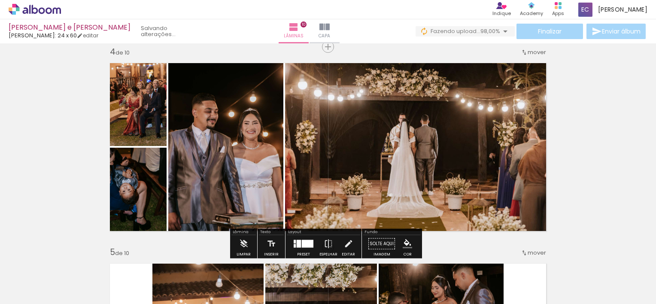
click at [307, 244] on div at bounding box center [308, 244] width 12 height 8
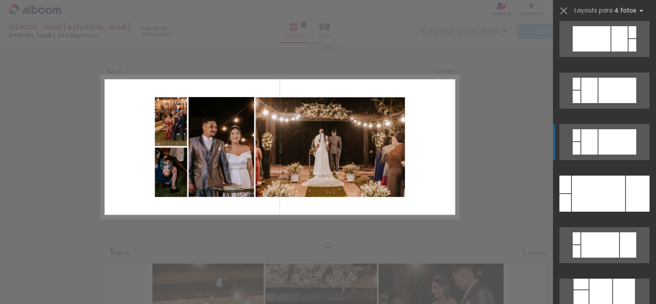
scroll to position [429, 0]
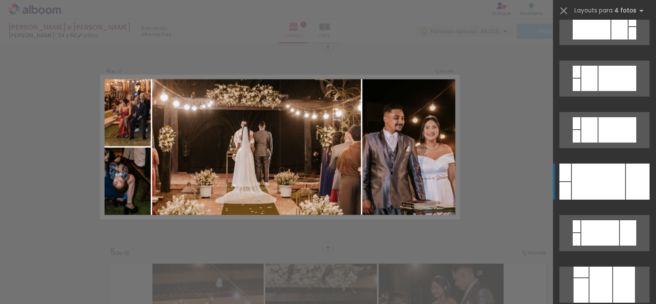
click at [600, 177] on div at bounding box center [598, 182] width 53 height 36
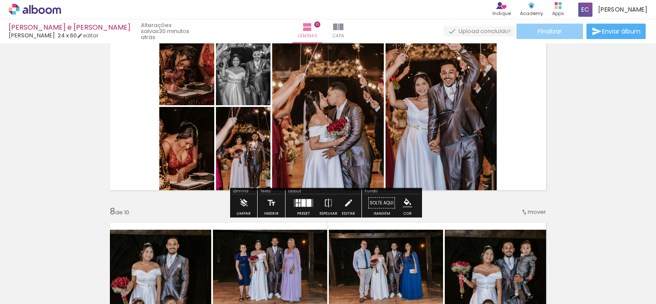
scroll to position [1257, 0]
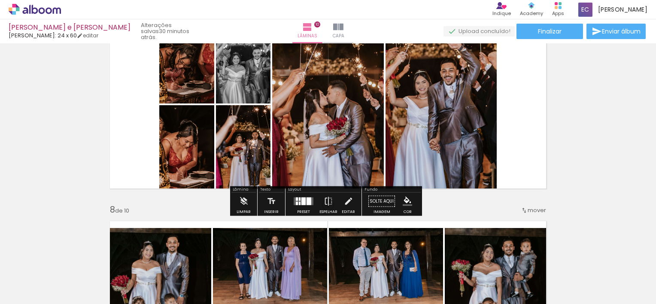
click at [559, 23] on div "gabrielle e gabriel Luiz Fotógrafo: 24 x 60 editar 30 minutos atrás. Lâminas 10…" at bounding box center [328, 21] width 656 height 43
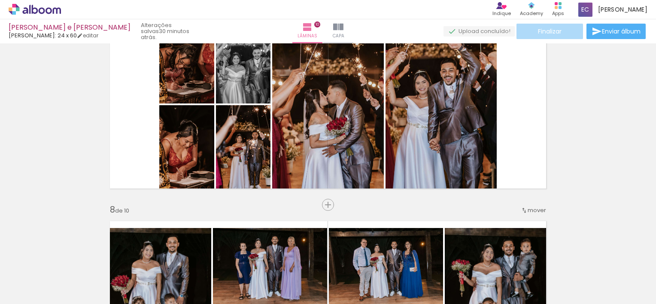
click at [547, 31] on span "Finalizar" at bounding box center [550, 31] width 24 height 6
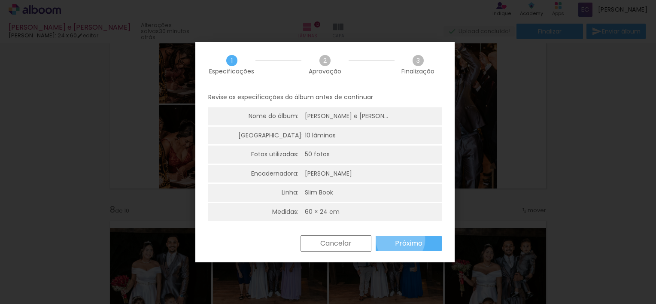
click at [0, 0] on slot "Próximo" at bounding box center [0, 0] width 0 height 0
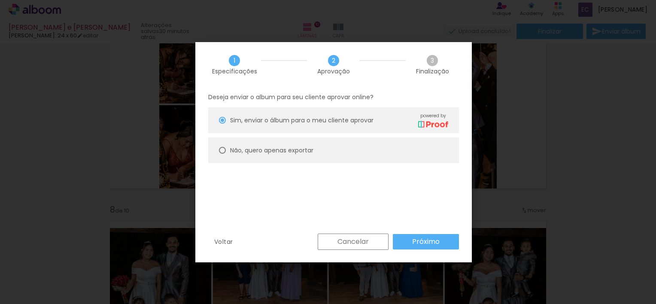
click at [0, 0] on slot "Não, quero apenas exportar" at bounding box center [0, 0] width 0 height 0
type paper-radio-button "on"
click at [0, 0] on slot "Próximo" at bounding box center [0, 0] width 0 height 0
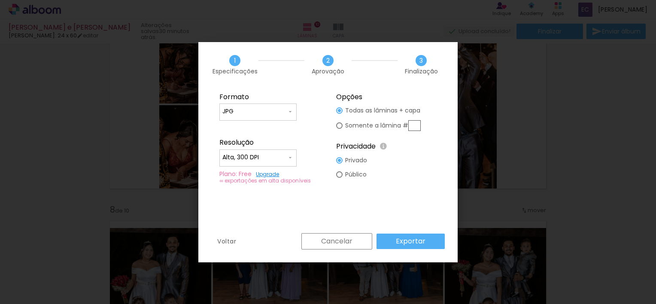
type input "Alta, 300 DPI"
click at [0, 0] on paper-button "Exportar" at bounding box center [0, 0] width 0 height 0
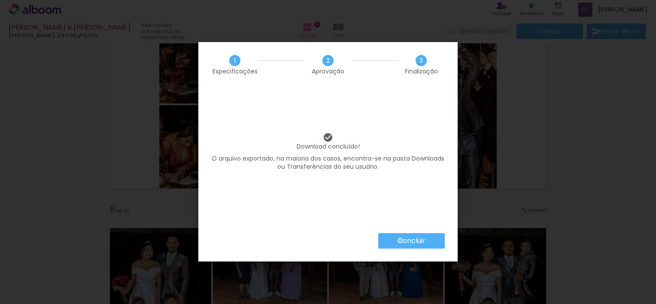
click at [0, 0] on slot "Concluir" at bounding box center [0, 0] width 0 height 0
